Goal: Information Seeking & Learning: Find specific page/section

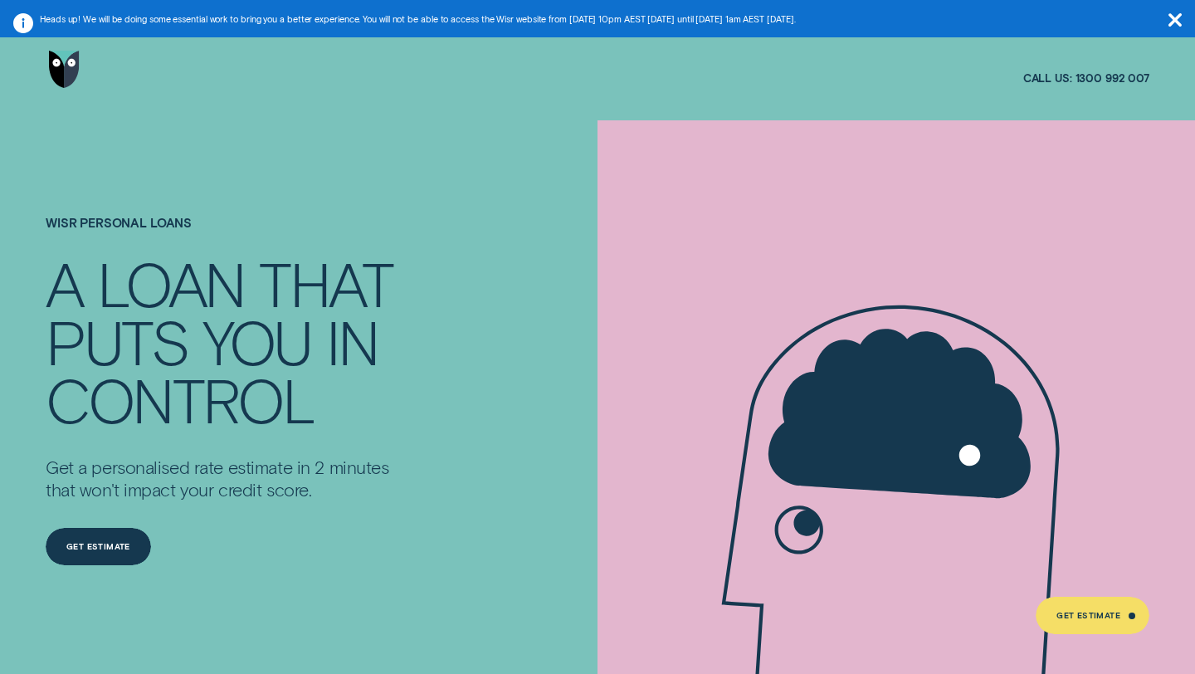
click at [63, 68] on img "Go to home page" at bounding box center [64, 69] width 31 height 37
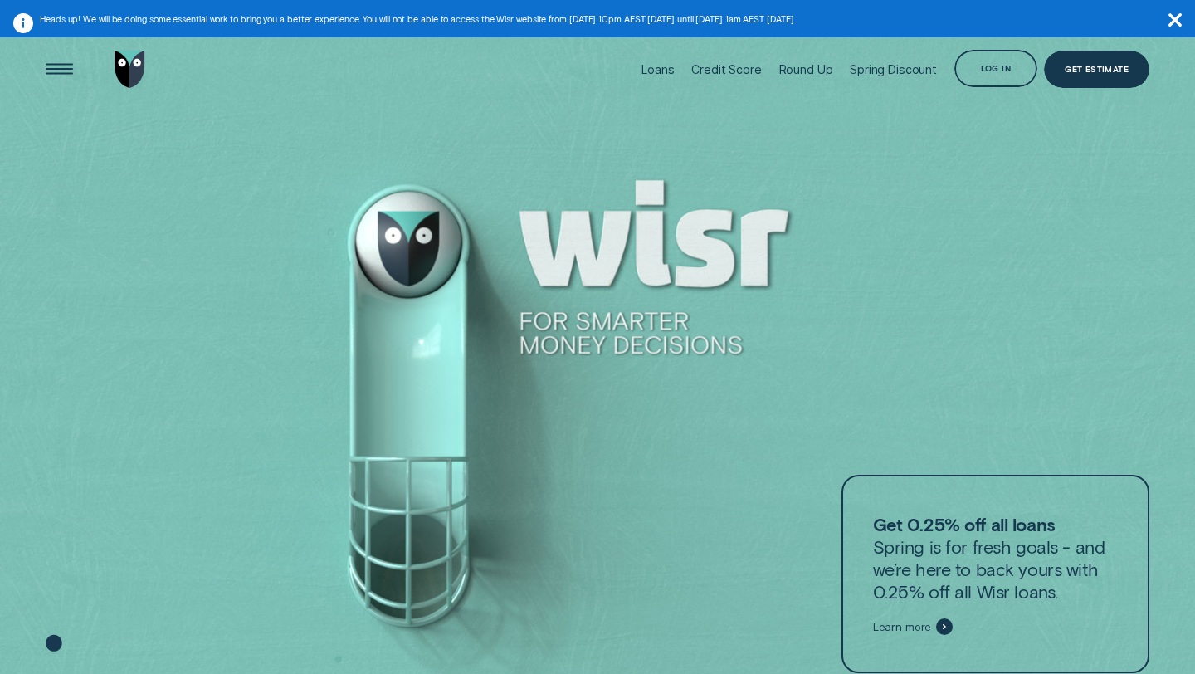
click at [1187, 21] on aside "Heads up! We will be doing some essential work to bring you a better experience…" at bounding box center [597, 18] width 1195 height 37
click at [1020, 66] on div "Log in" at bounding box center [996, 68] width 83 height 37
click at [982, 75] on div "Log in" at bounding box center [996, 68] width 83 height 37
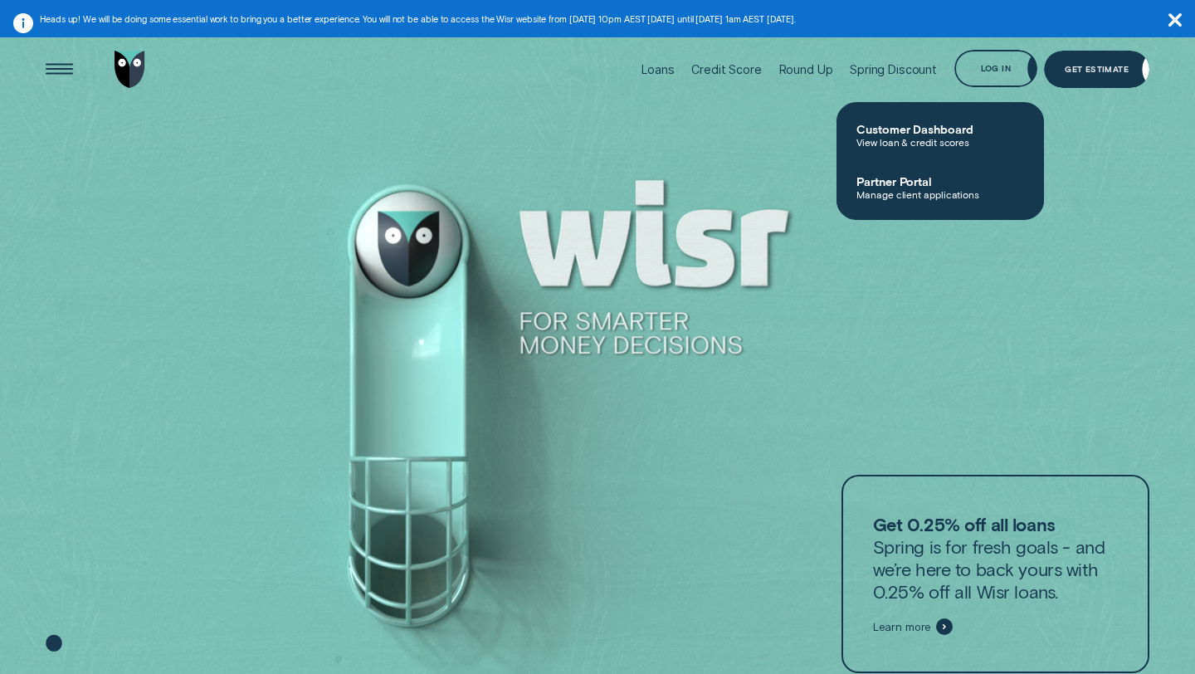
click at [1182, 21] on aside "Heads up! We will be doing some essential work to bring you a better experience…" at bounding box center [597, 18] width 1195 height 37
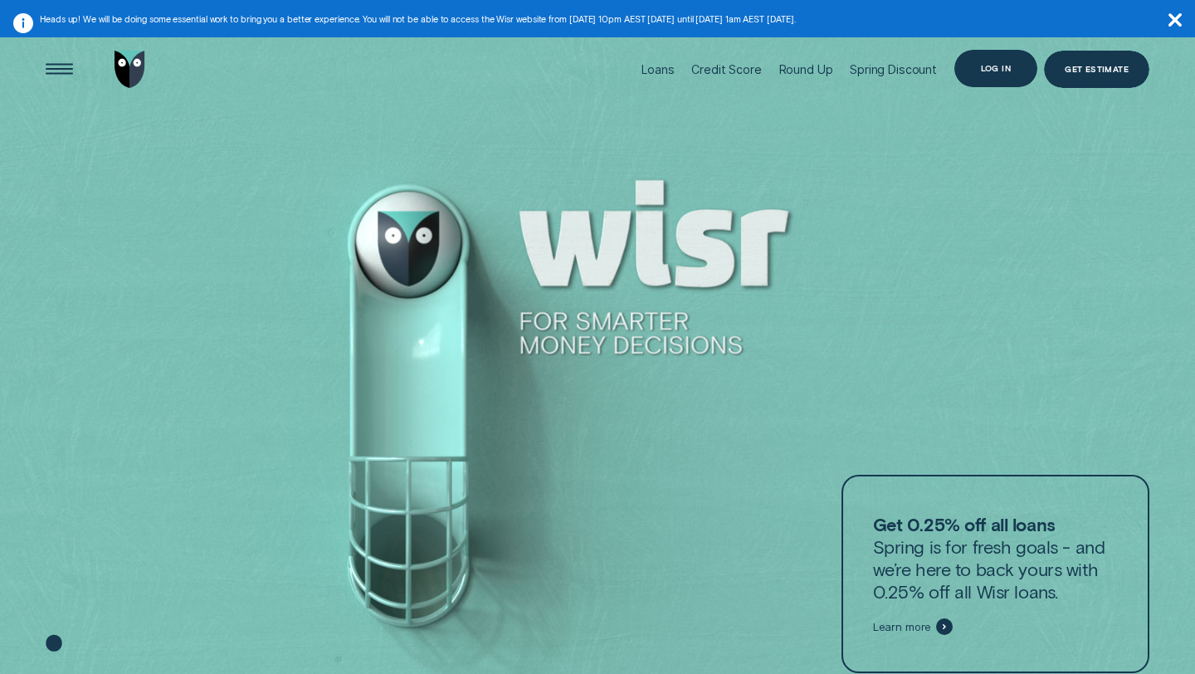
click at [984, 78] on div "Log in" at bounding box center [996, 68] width 83 height 37
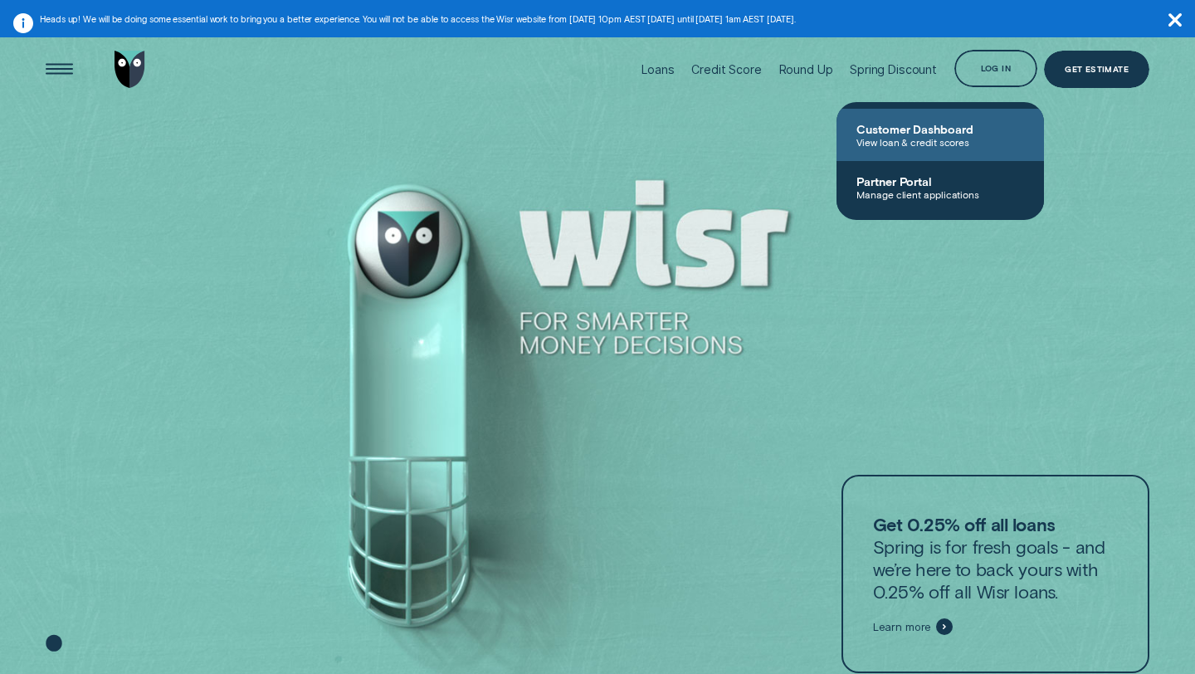
click at [914, 144] on span "View loan & credit scores" at bounding box center [941, 142] width 168 height 12
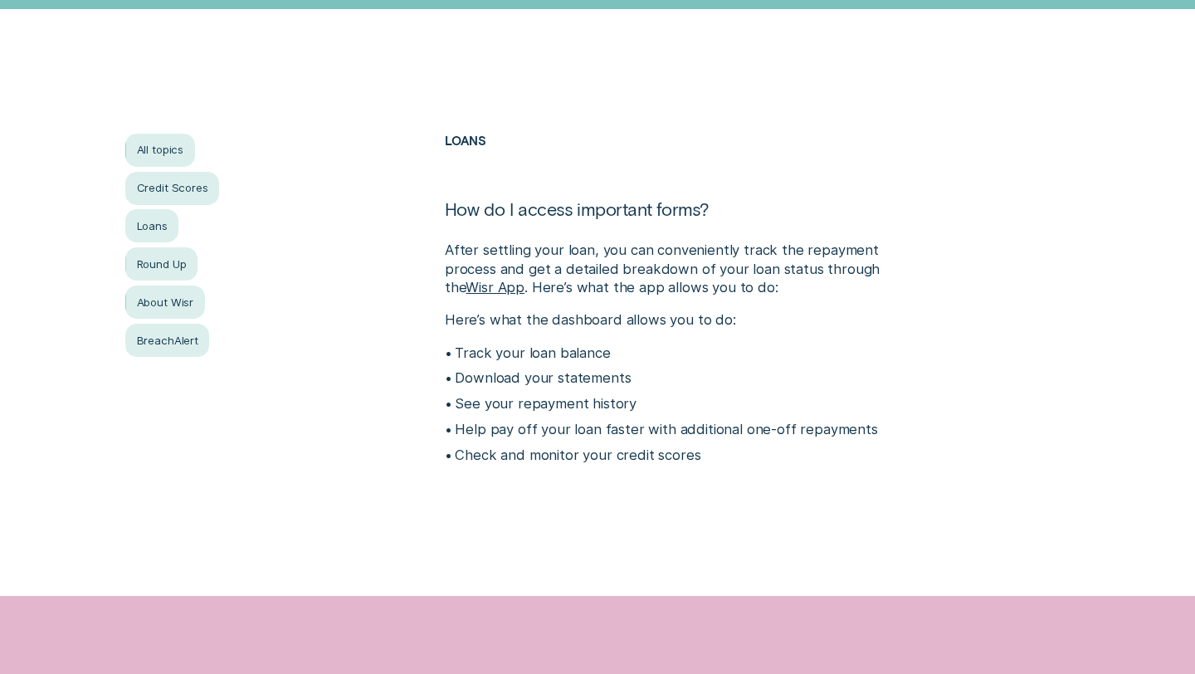
scroll to position [295, 0]
